Goal: Information Seeking & Learning: Learn about a topic

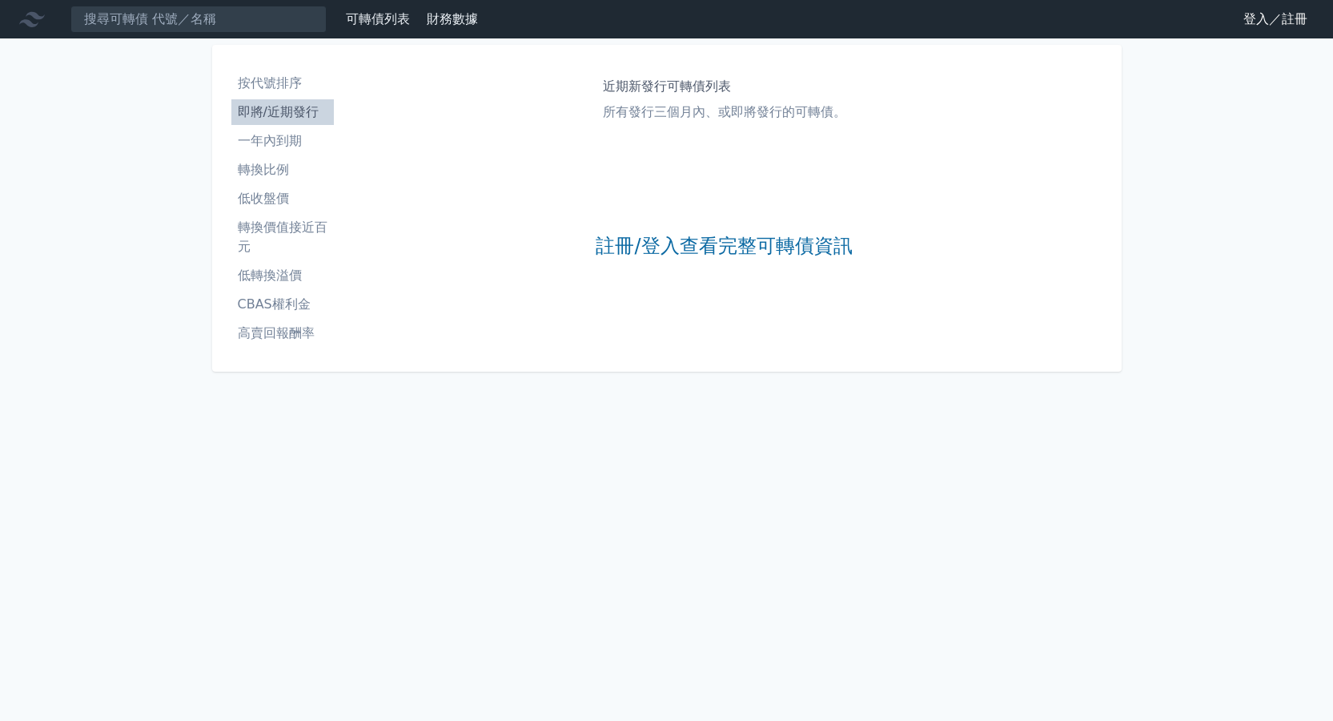
click at [676, 247] on link "註冊/登入查看完整可轉債資訊" at bounding box center [724, 247] width 256 height 26
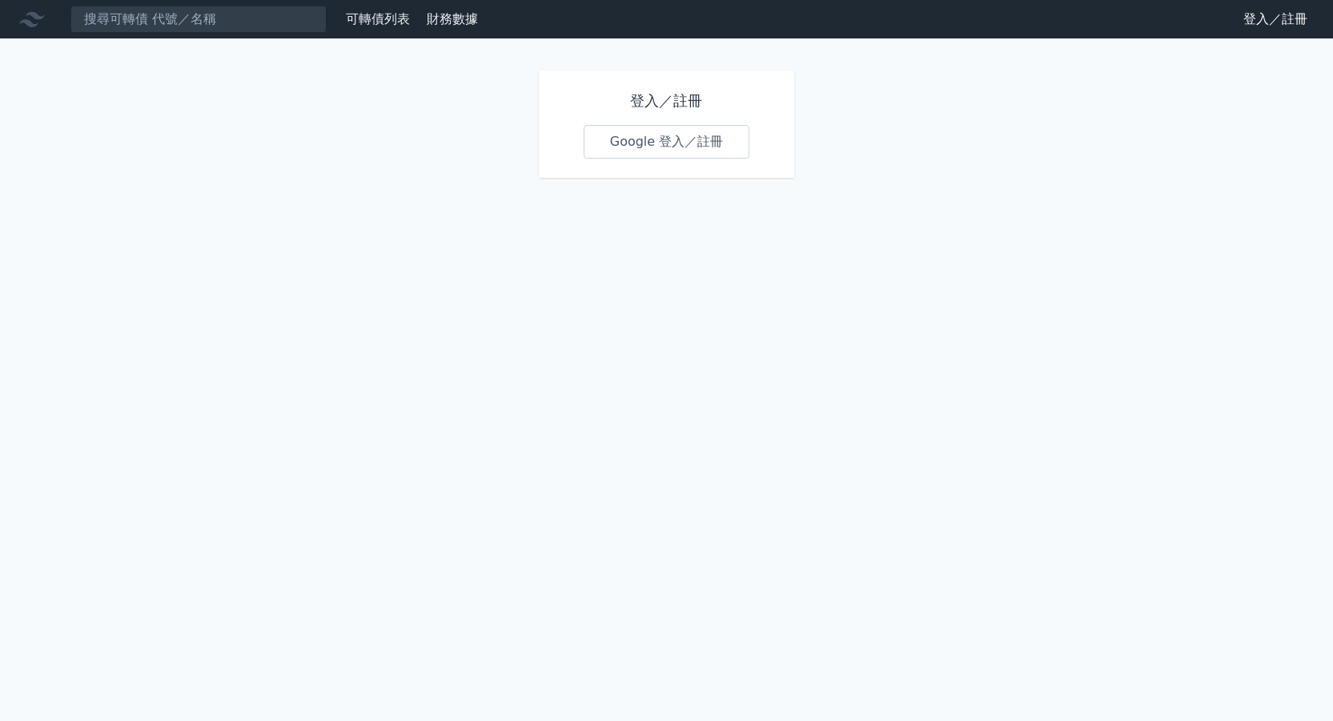
click at [638, 151] on link "Google 登入／註冊" at bounding box center [667, 142] width 167 height 34
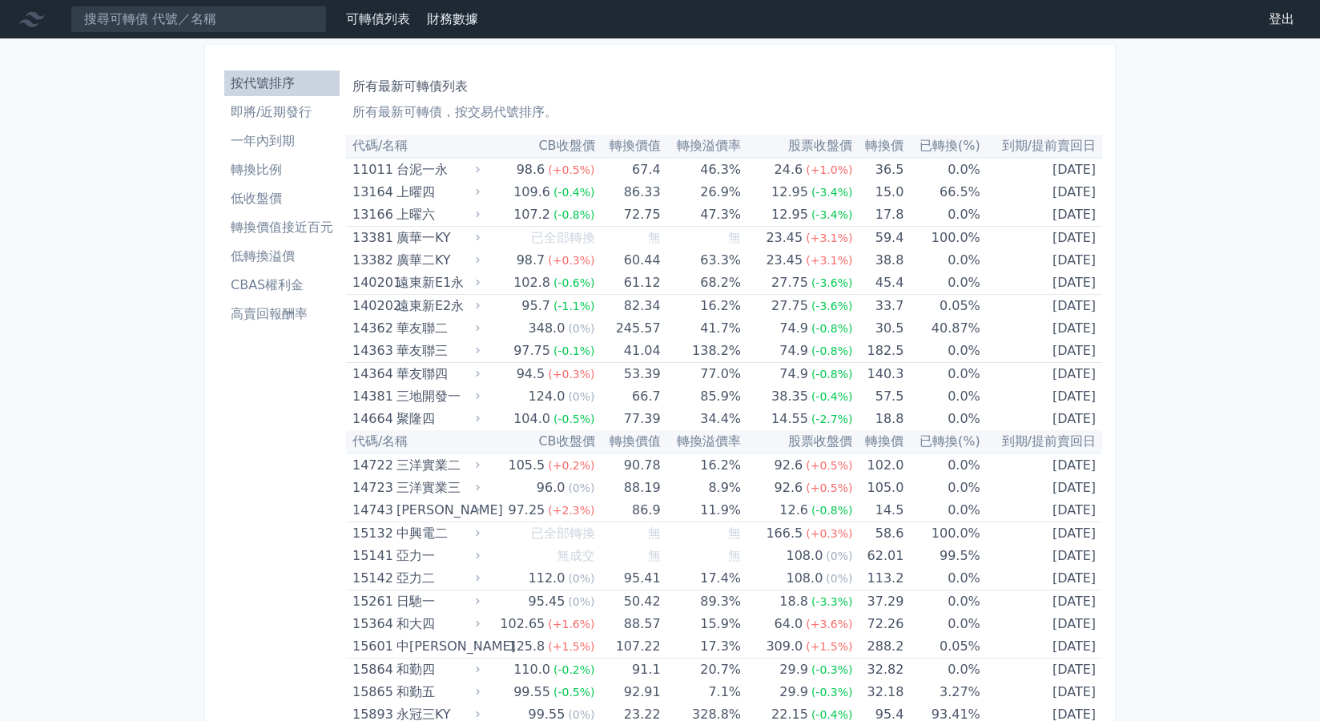
click at [236, 143] on li "一年內到期" at bounding box center [281, 140] width 115 height 19
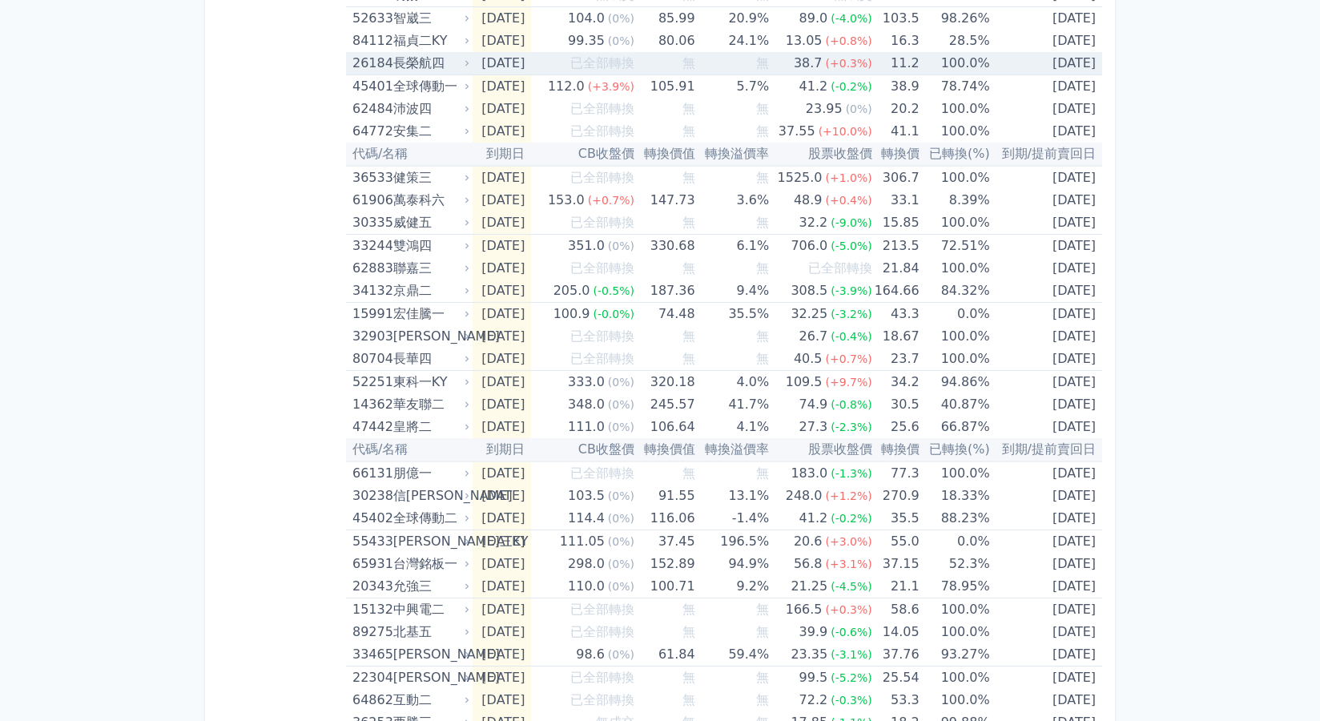
scroll to position [881, 0]
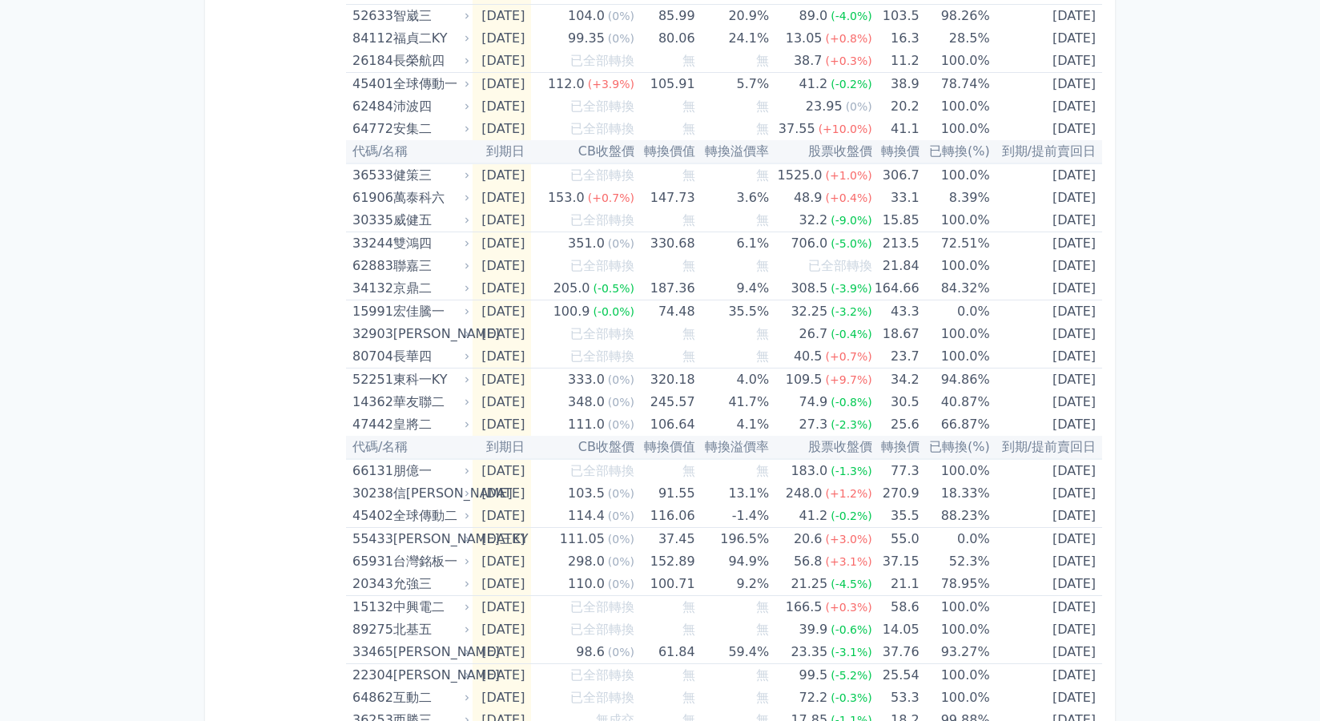
click at [80, 222] on div "可轉債列表 財務數據 可轉債列表 財務數據 登出 登出 按代號排序 即將/近期發行 一年內到期 轉換比例 低收盤價 轉換價值接近百元 低轉換溢價" at bounding box center [660, 552] width 1320 height 2866
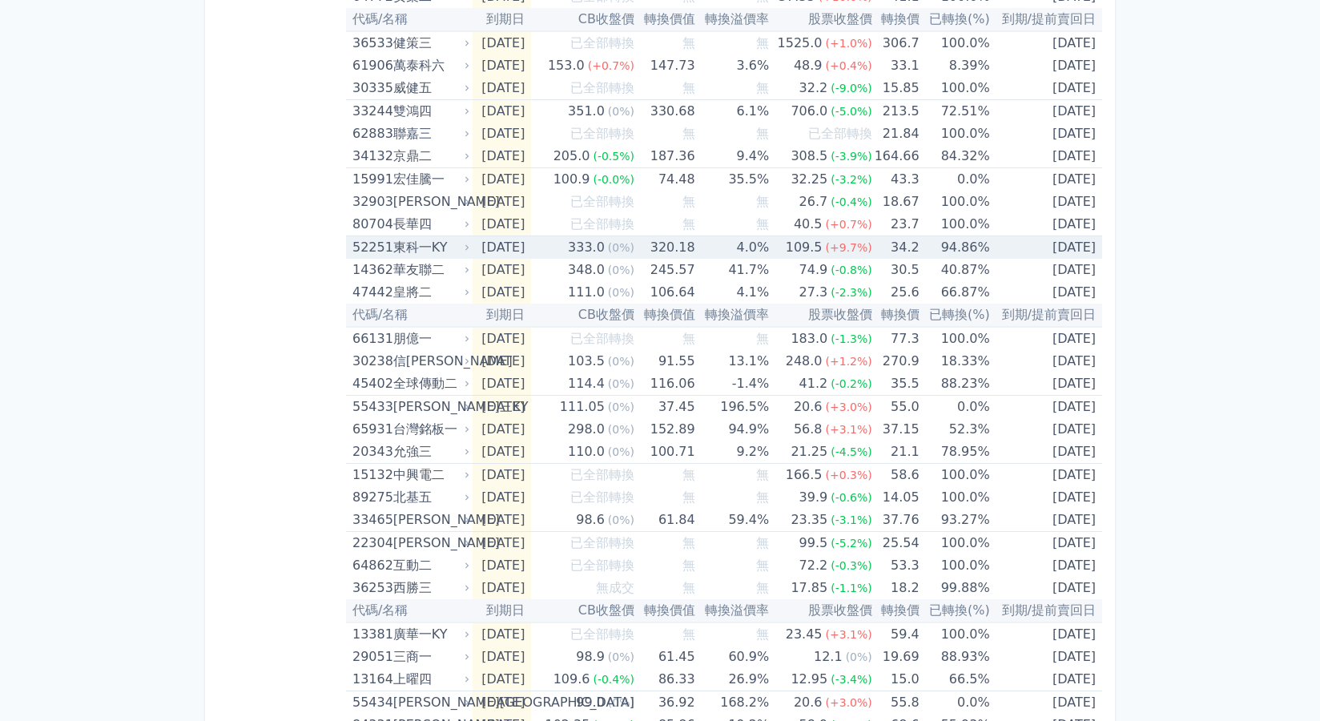
scroll to position [1041, 0]
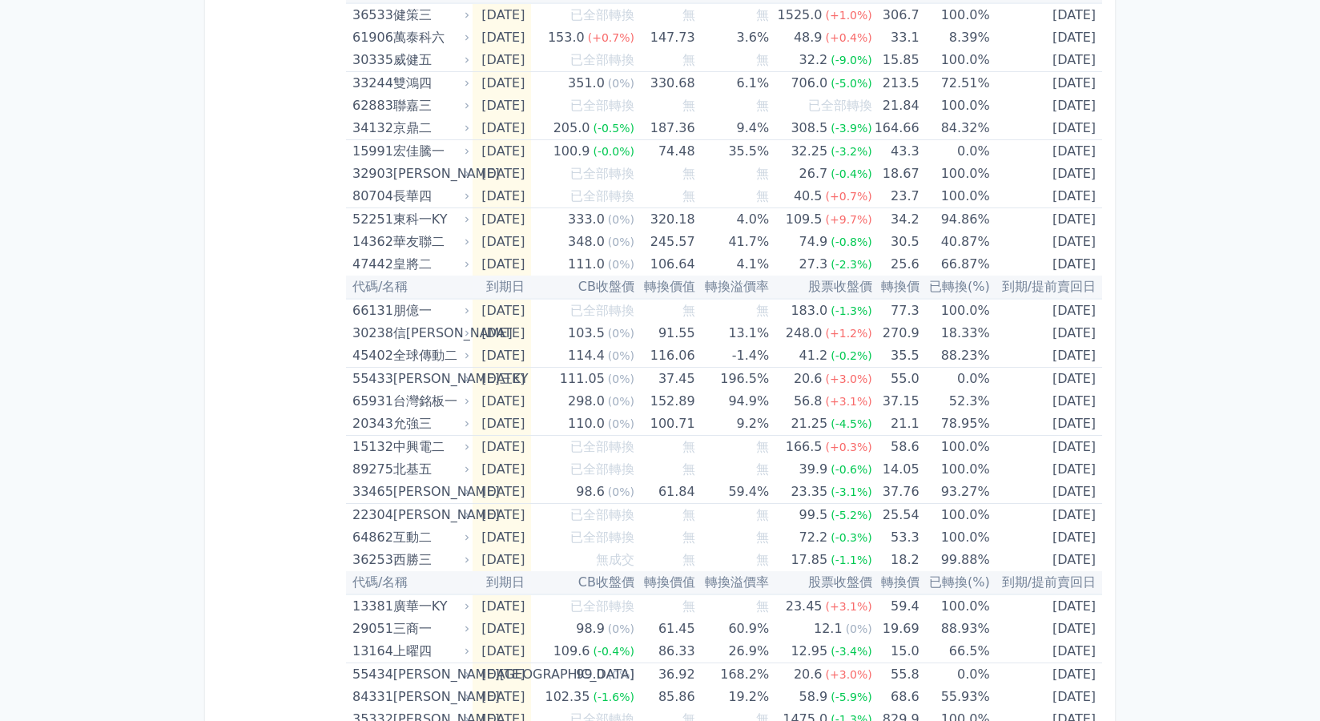
drag, startPoint x: 34, startPoint y: 432, endPoint x: 116, endPoint y: 433, distance: 81.7
click at [34, 430] on div "可轉債列表 財務數據 可轉債列表 財務數據 登出 登出 按代號排序 即將/近期發行 一年內到期 轉換比例 低收盤價 轉換價值接近百元 低轉換溢價" at bounding box center [660, 392] width 1320 height 2866
click at [73, 213] on div "可轉債列表 財務數據 可轉債列表 財務數據 登出 登出 按代號排序 即將/近期發行 一年內到期 轉換比例 低收盤價 轉換價值接近百元 低轉換溢價" at bounding box center [660, 392] width 1320 height 2866
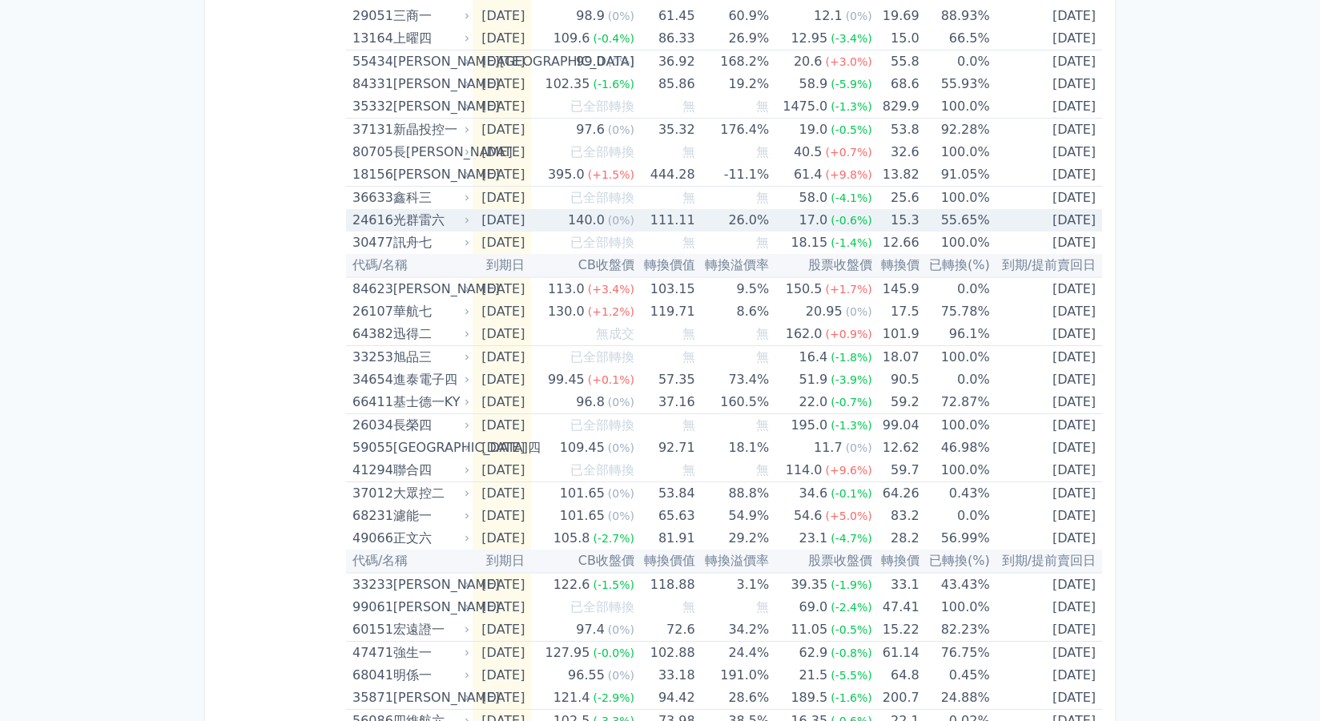
scroll to position [1682, 0]
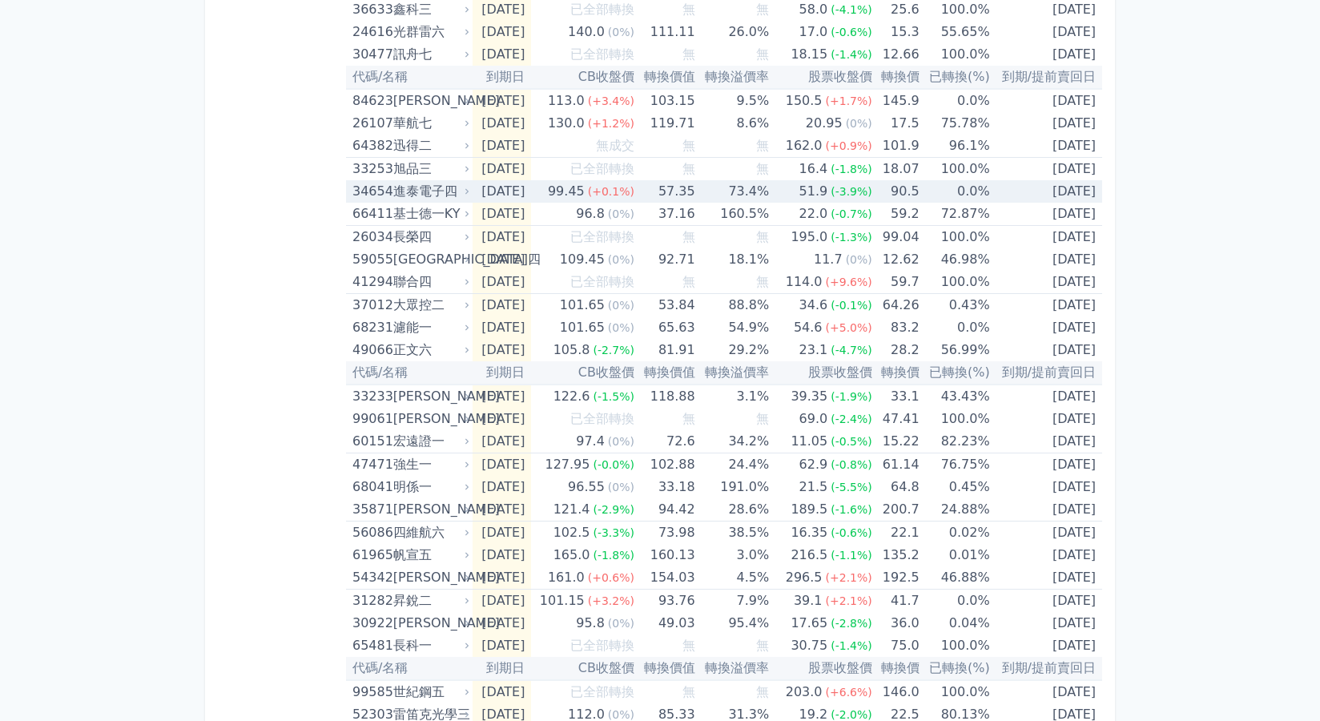
scroll to position [1922, 0]
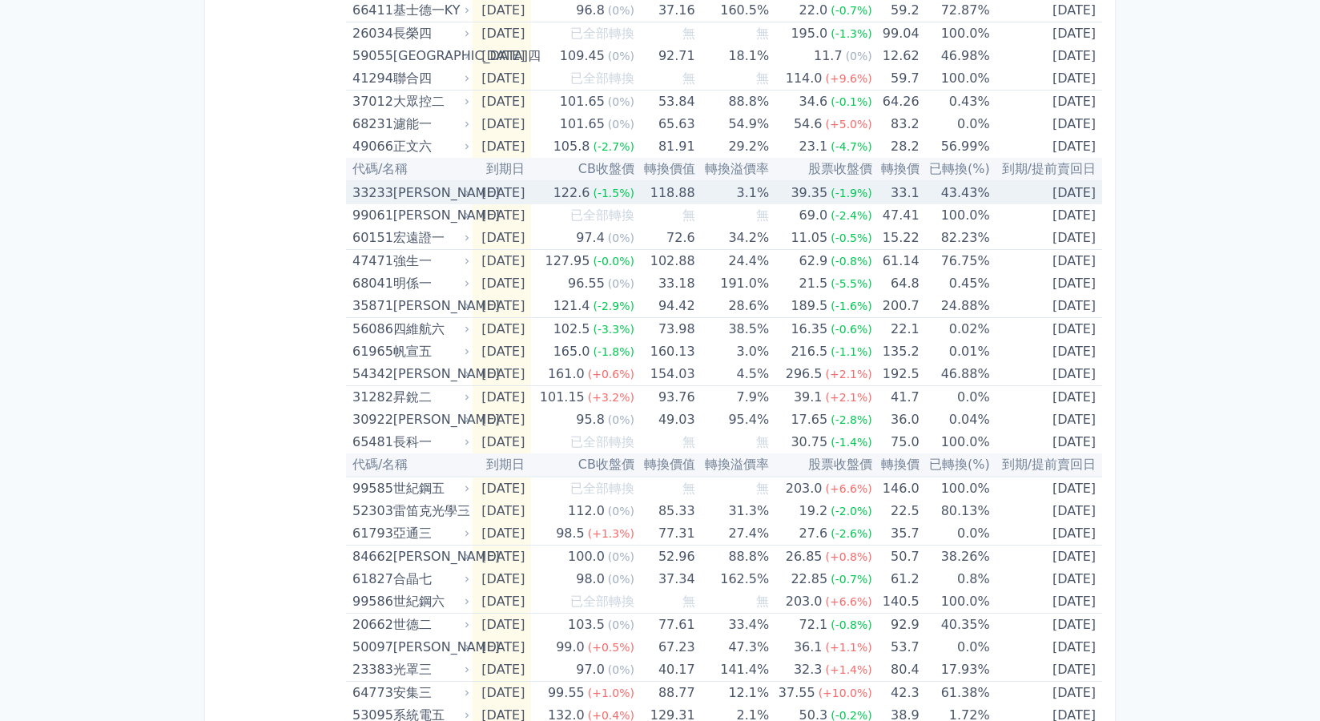
scroll to position [2145, 0]
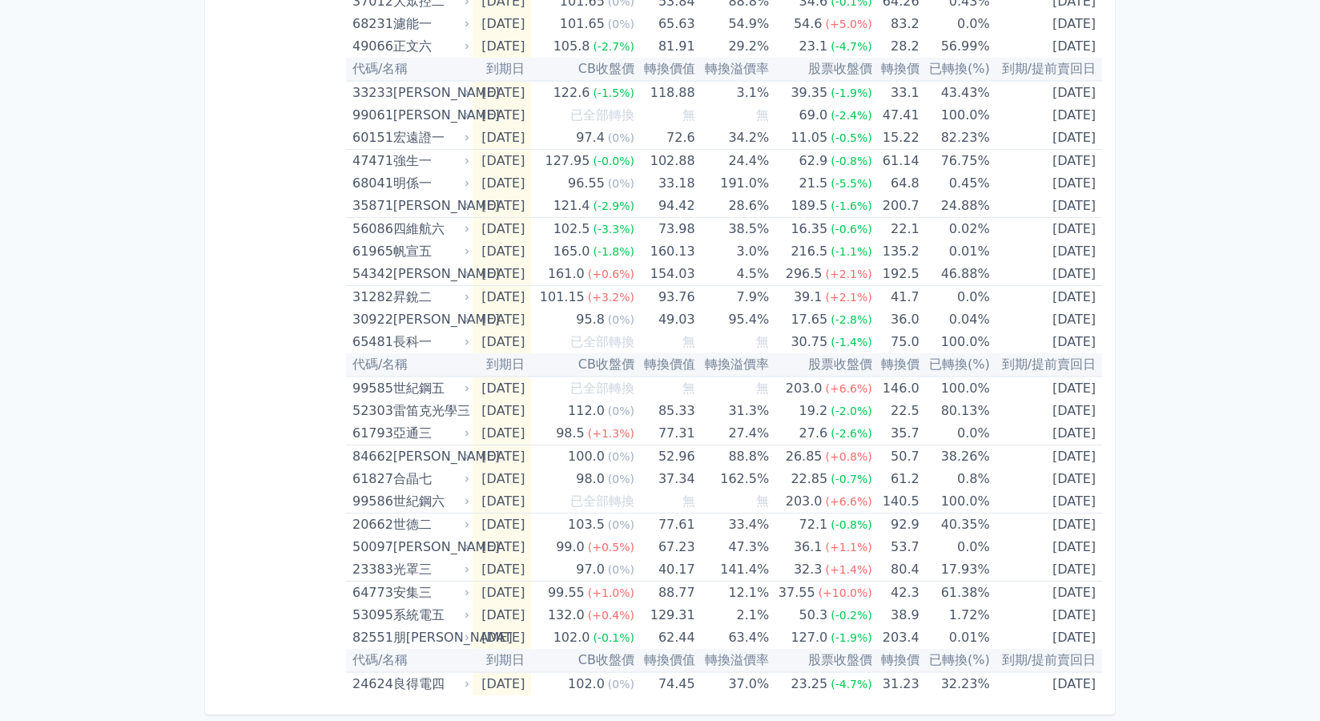
drag, startPoint x: 284, startPoint y: 400, endPoint x: 526, endPoint y: 343, distance: 248.4
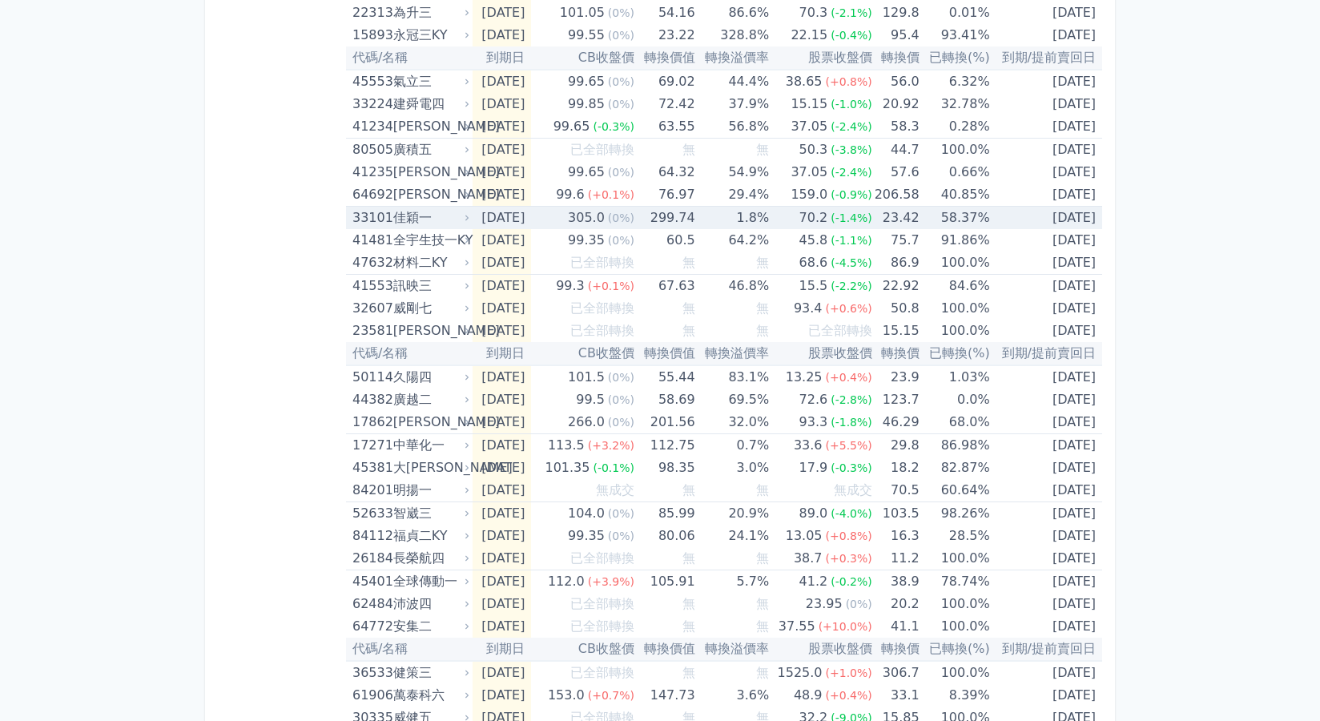
scroll to position [0, 0]
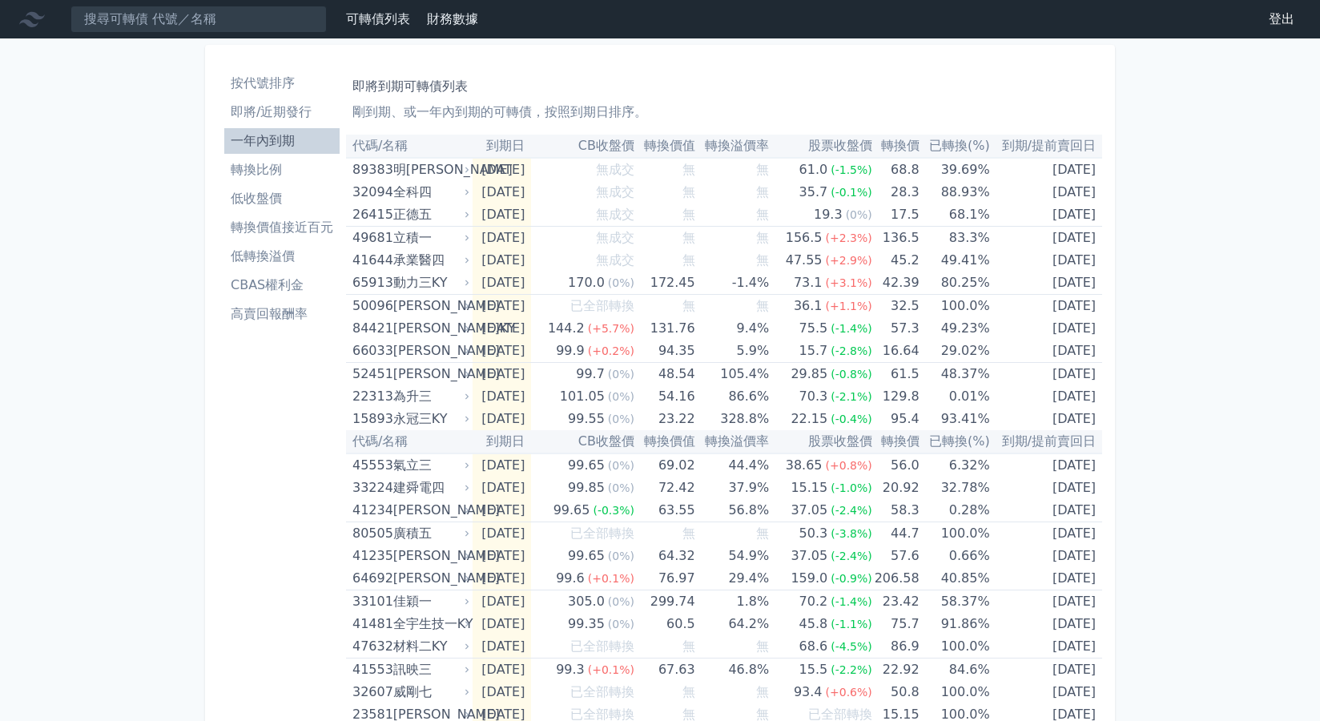
click at [267, 114] on li "即將/近期發行" at bounding box center [281, 112] width 115 height 19
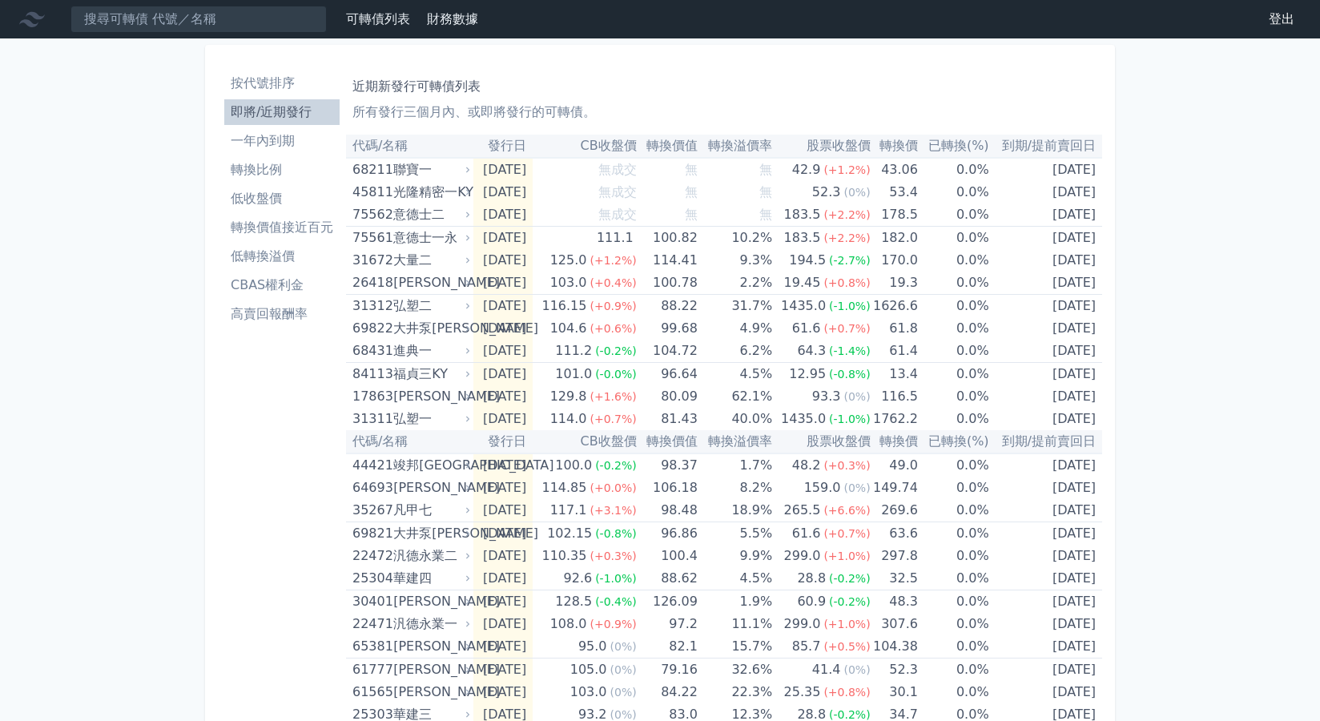
drag, startPoint x: 540, startPoint y: 85, endPoint x: 546, endPoint y: 119, distance: 35.0
click at [540, 85] on h1 "近期新發行可轉債列表" at bounding box center [723, 86] width 743 height 19
click at [179, 451] on div "可轉債列表 財務數據 可轉債列表 財務數據 登出 登出 按代號排序 即將/近期發行 一年內到期 轉換比例 低收盤價 轉換價值接近百元 低轉換溢價" at bounding box center [660, 569] width 1320 height 1138
click at [292, 420] on div "按代號排序 即將/近期發行 一年內到期 轉換比例 低收盤價 轉換價值接近百元 低轉換溢價 CBAS權利金 高賣回報酬率" at bounding box center [282, 588] width 128 height 1048
click at [284, 308] on li "高賣回報酬率" at bounding box center [281, 313] width 115 height 19
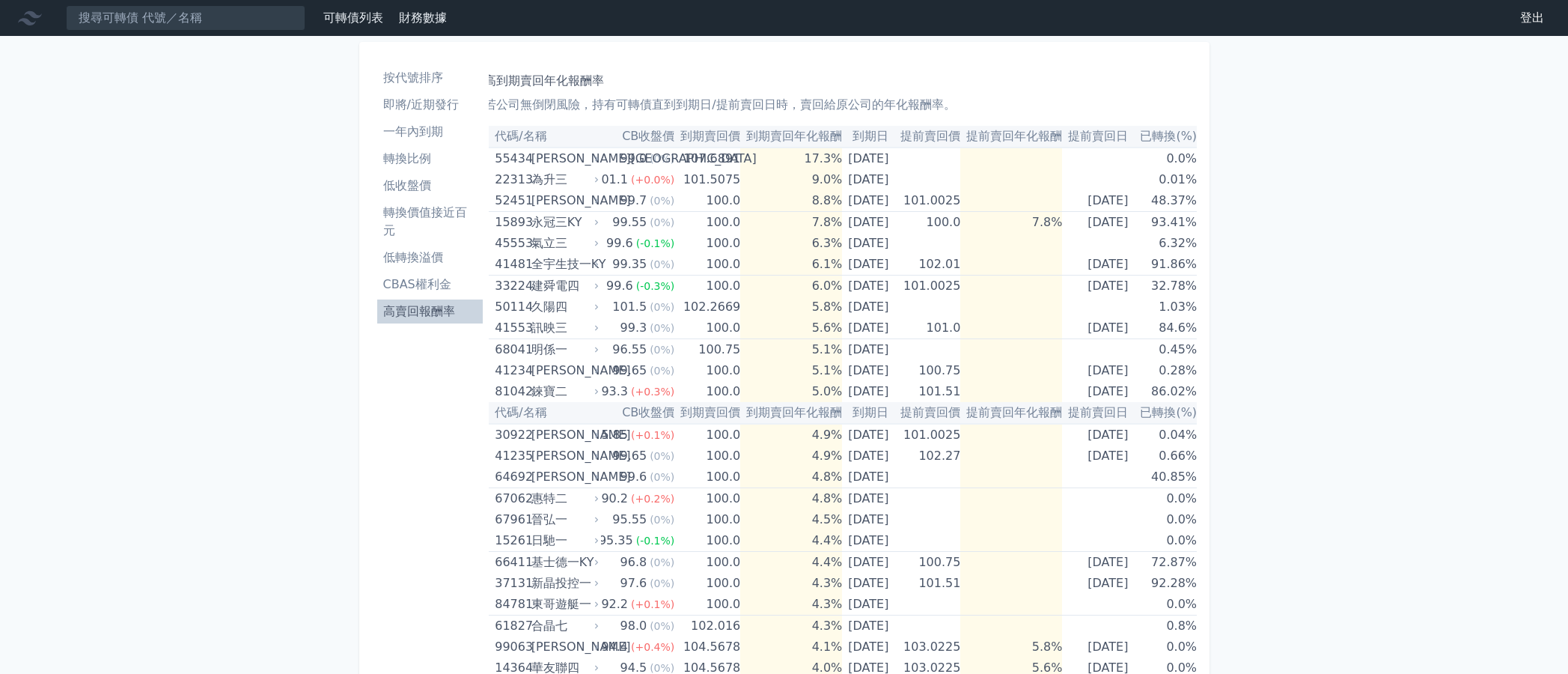
click at [403, 215] on li "轉換價值接近百元" at bounding box center [431, 222] width 107 height 36
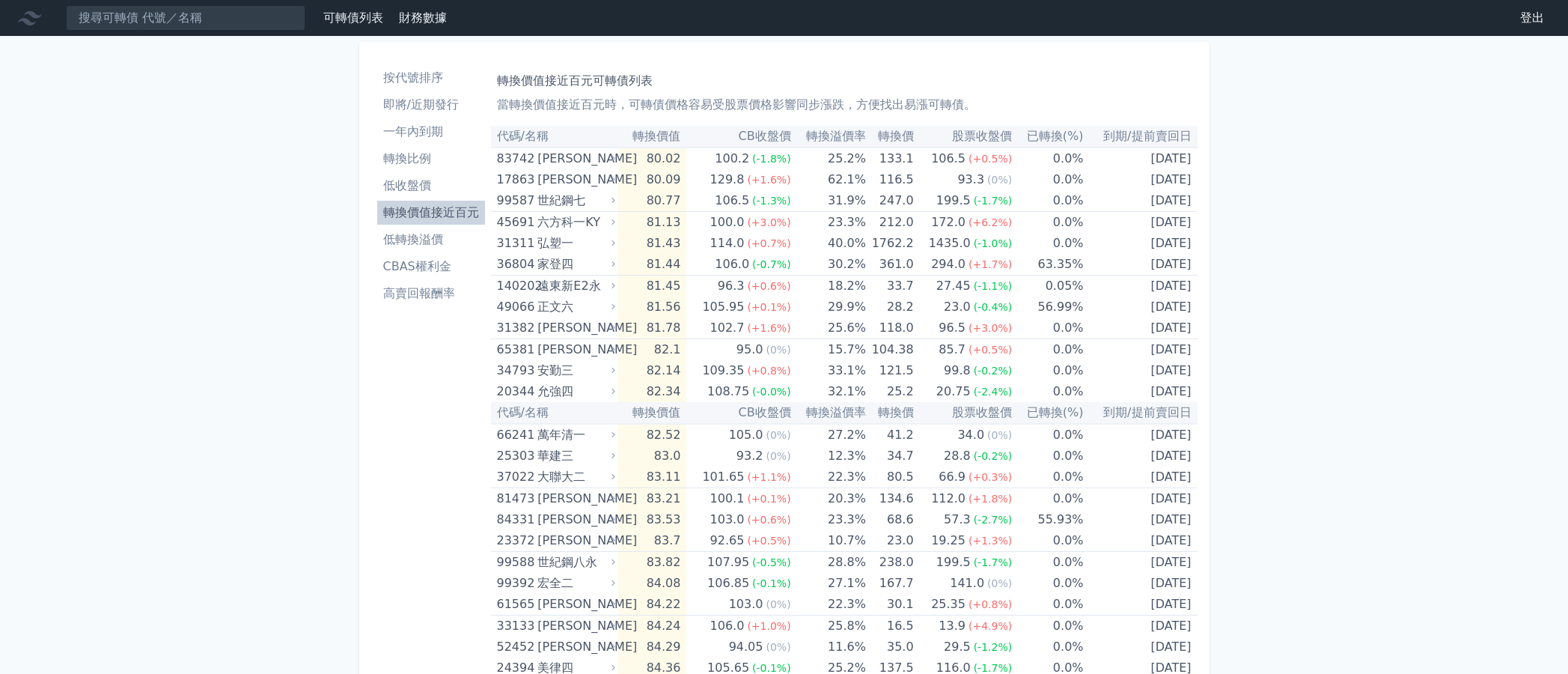
click at [1139, 135] on th "到期/提前賣回日" at bounding box center [1141, 136] width 114 height 22
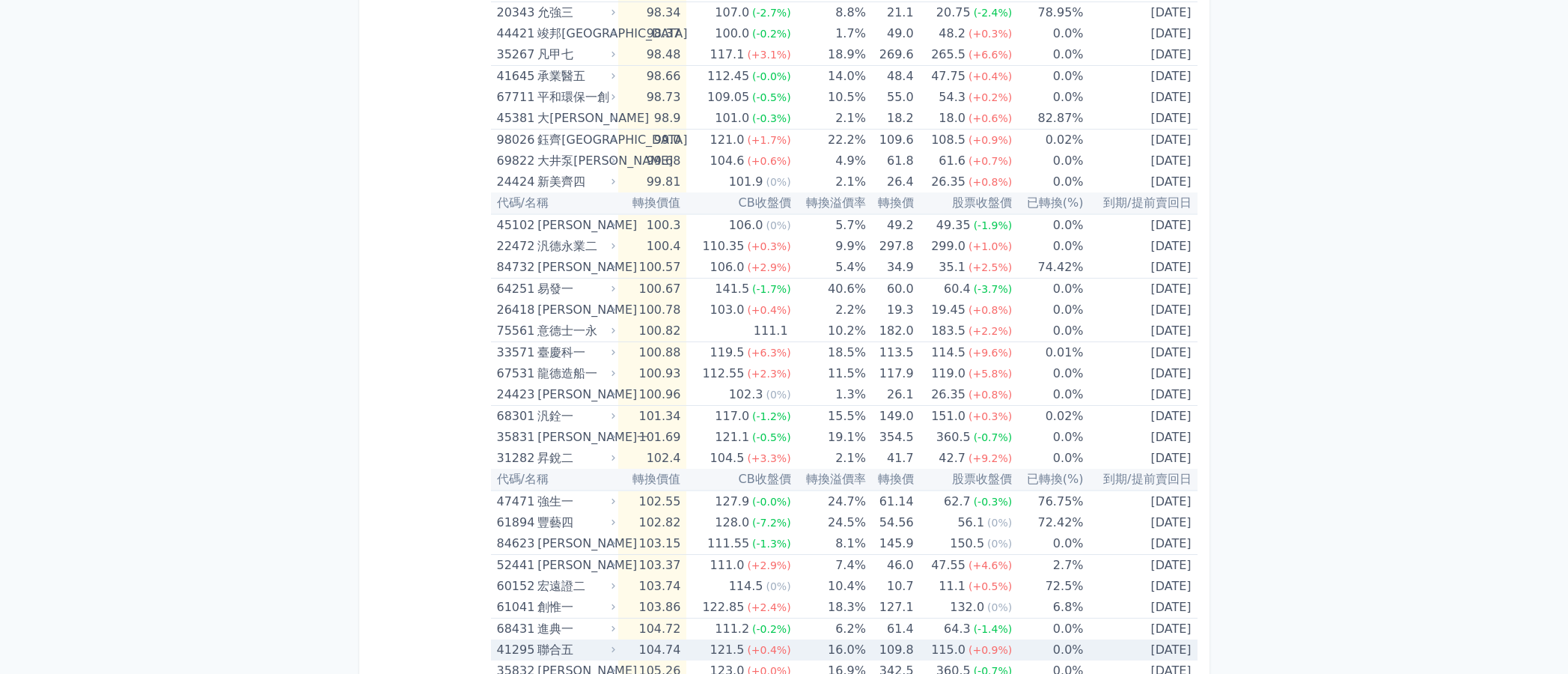
scroll to position [1807, 0]
